Goal: Task Accomplishment & Management: Manage account settings

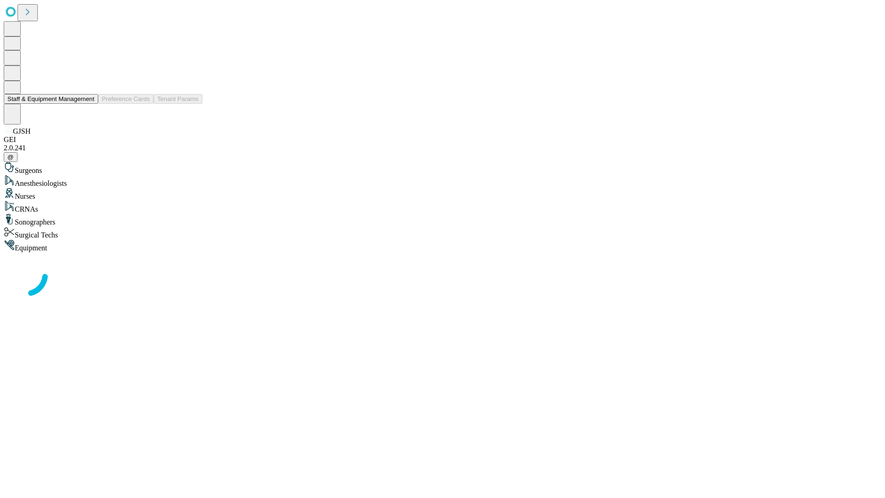
click at [88, 104] on button "Staff & Equipment Management" at bounding box center [51, 99] width 94 height 10
